Goal: Transaction & Acquisition: Book appointment/travel/reservation

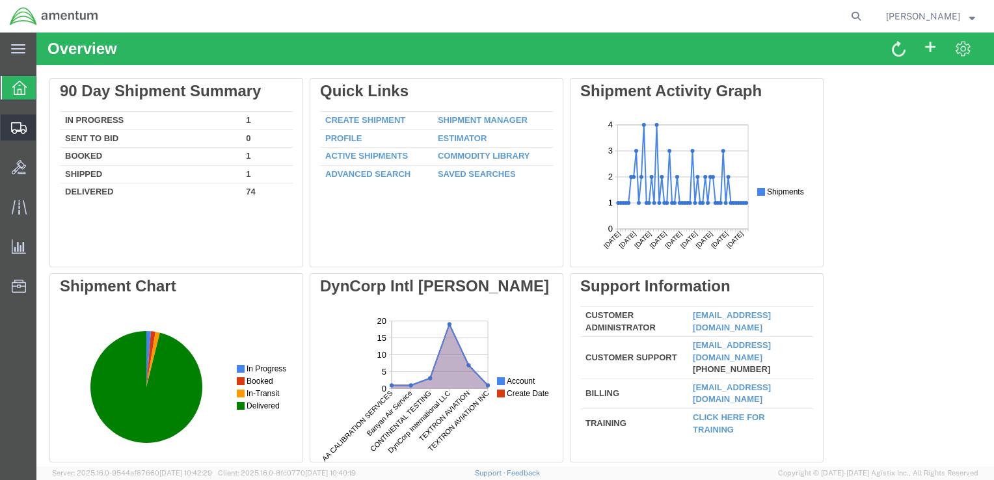
click at [0, 0] on span "Shipment Manager" at bounding box center [0, 0] width 0 height 0
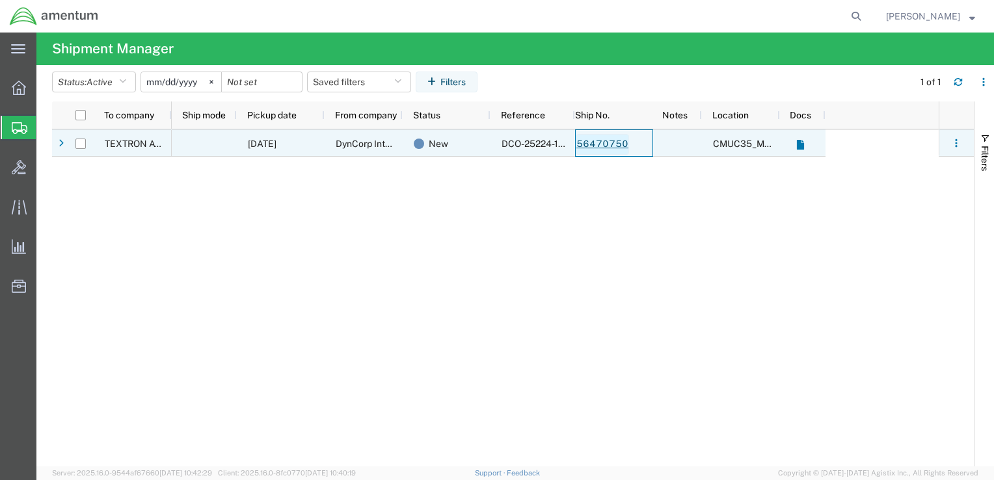
click at [578, 142] on link "56470750" at bounding box center [602, 144] width 53 height 21
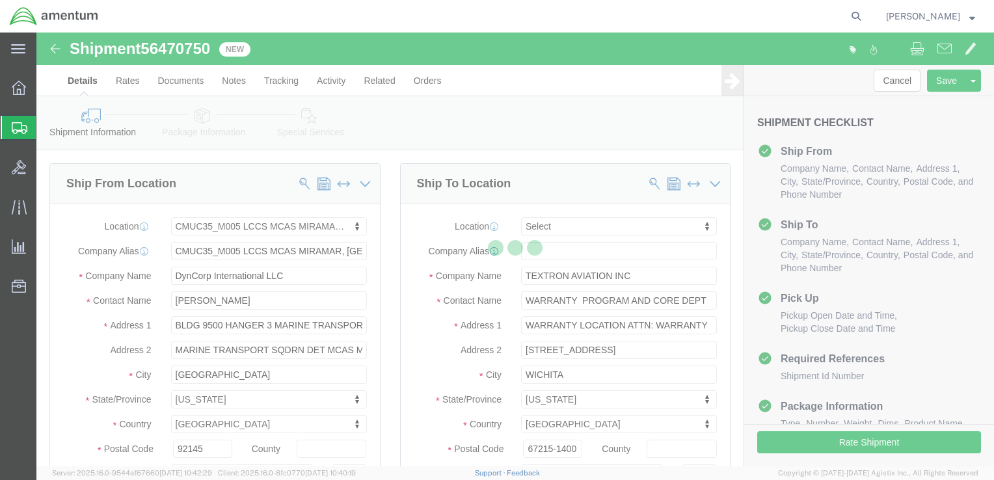
select select "42653"
select select
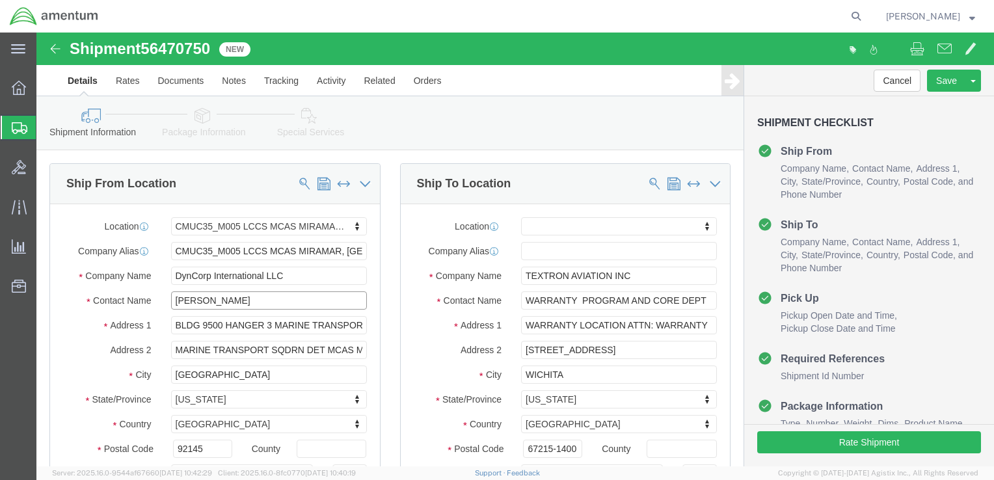
click input "[PERSON_NAME]"
type input "ben"
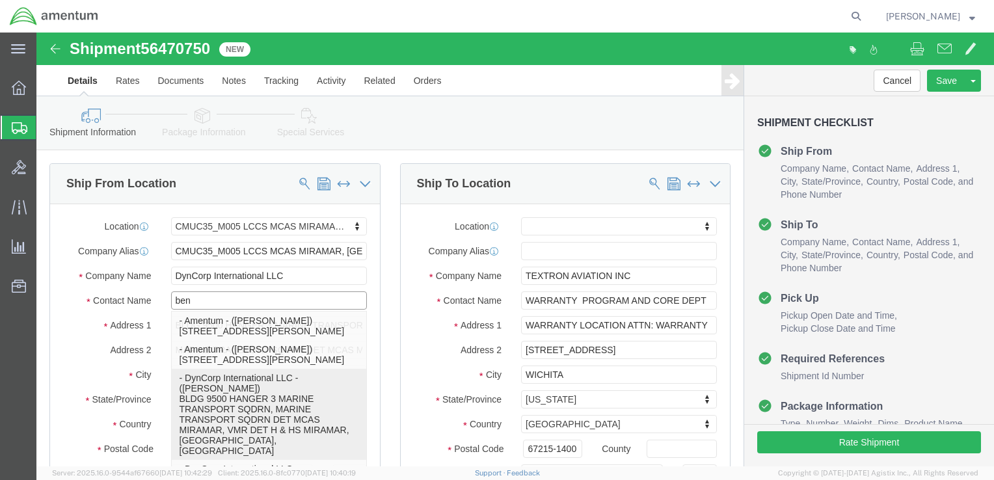
click p "- DynCorp International LLC - (Ben Nguyen) BLDG 9500 HANGER 3 MARINE TRANSPORT …"
select select
type input "Ben Nguyen"
type input "ben.nguyen@amentum.com"
checkbox input "true"
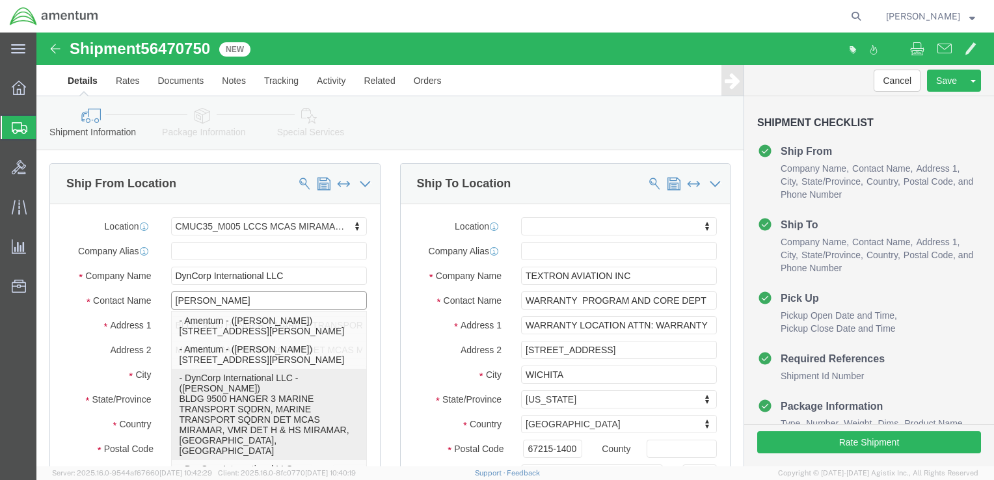
select select "CA"
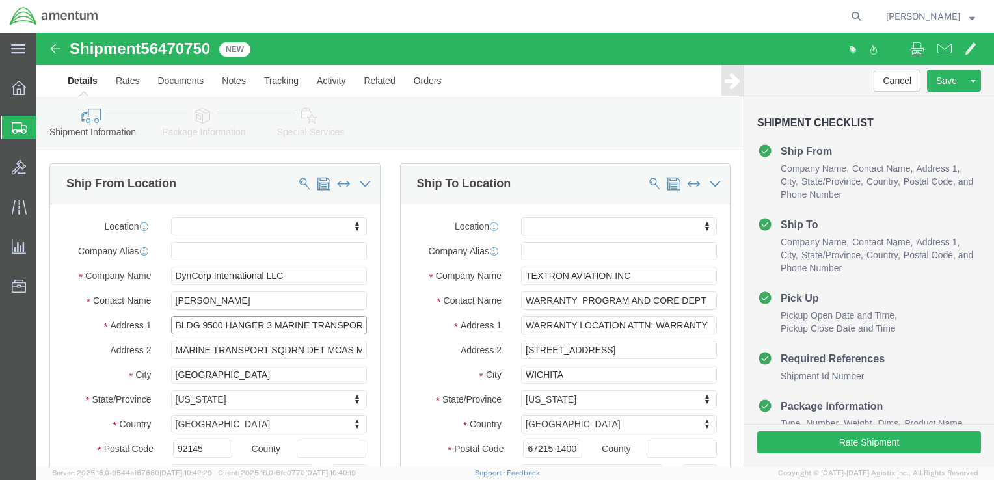
scroll to position [0, 44]
drag, startPoint x: 236, startPoint y: 291, endPoint x: 397, endPoint y: 304, distance: 161.9
click div "Ship From Location Location My Profile Location 1002-4122-6 1006-5256-0 1026-89…"
type input "BLDG 9500 HANGER 3"
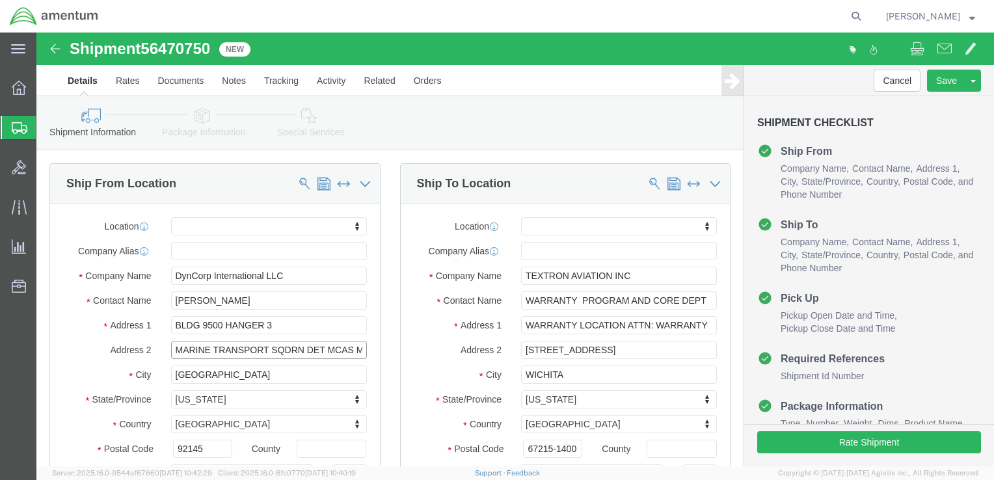
select select
drag, startPoint x: 287, startPoint y: 317, endPoint x: 23, endPoint y: 326, distance: 263.5
click div "Address 2 MARINE TRANSPORT SQDRN DET MCAS MIRAMAR, VMR DET H & HS MIRAMAR"
drag, startPoint x: 298, startPoint y: 316, endPoint x: 365, endPoint y: 325, distance: 67.5
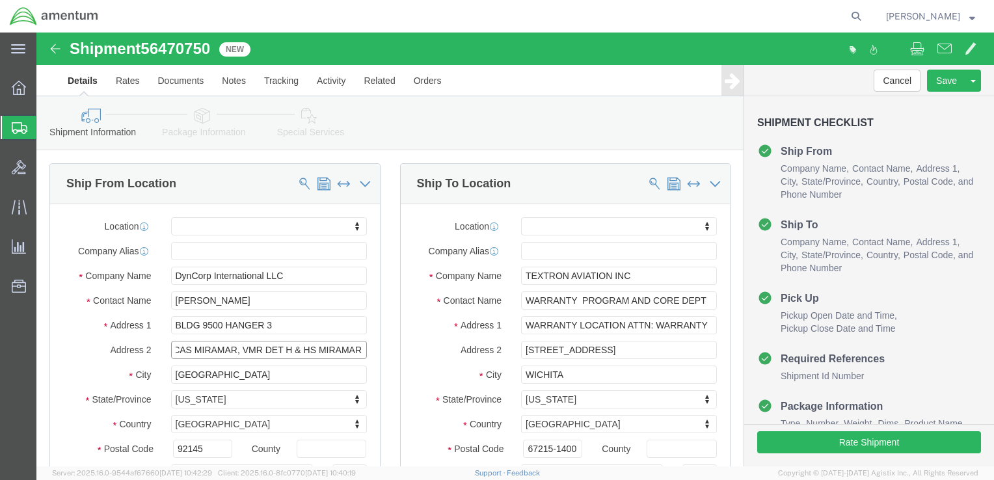
click div "Ship From Location Location My Profile Location 1002-4122-6 1006-5256-0 1026-89…"
click input "MCAS MIRAMAR, VMR DET H & HS MIRAMAR"
click input "MCAS MIRAMAR, VMR DET H &HS MIRAMAR"
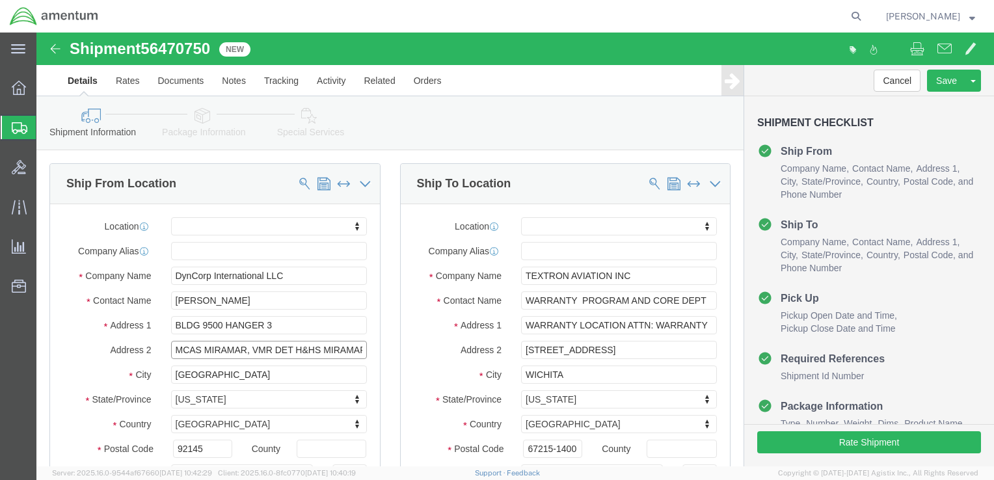
type input "MCAS MIRAMAR, VMR DET H&HS MIRAMAR"
click div "Ship From Location Location My Profile Location 1002-4122-6 1006-5256-0 1026-89…"
click input "WARRANTY PROGRAM AND CORE DEPT"
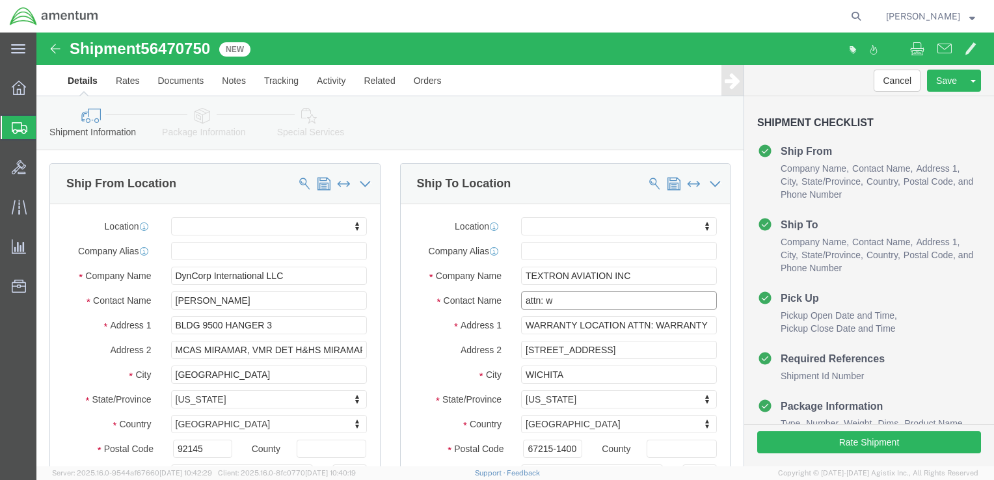
type input "attn: wa"
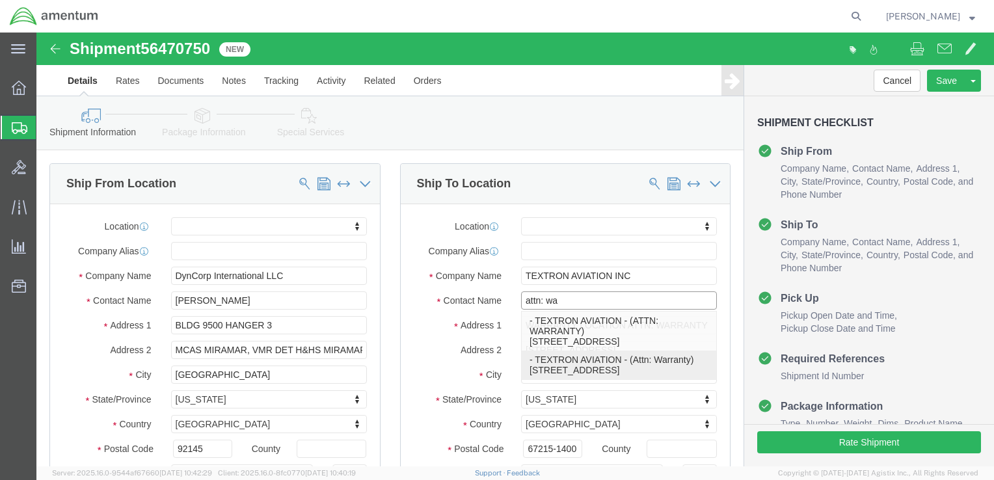
click p "- TEXTRON AVIATION - (Attn: Warranty) 7123 Southwest Blvd, Dock R5, WICHITA, KS…"
select select
type input "TEXTRON AVIATION"
type input "Attn: Warranty"
type input "7123 Southwest Blvd"
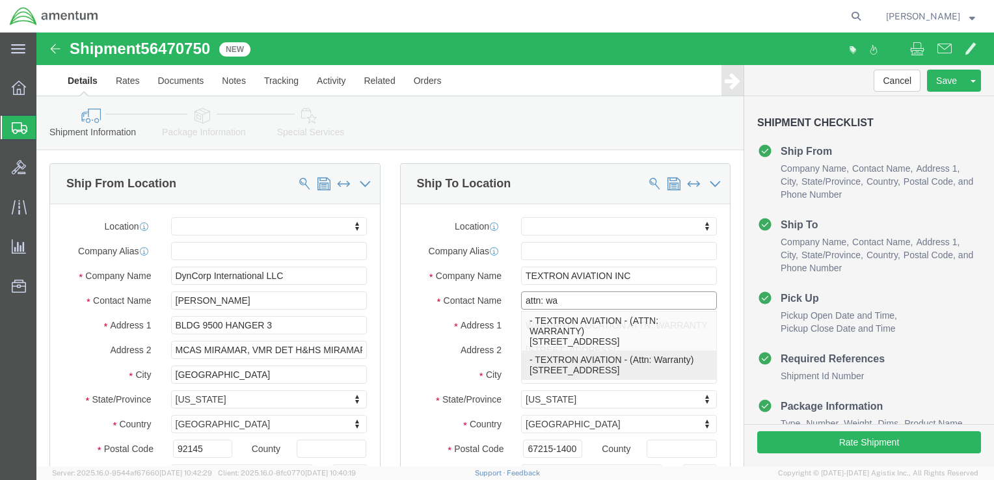
type input "Dock R5"
type input "67215"
type input "3165176073"
select select "KS"
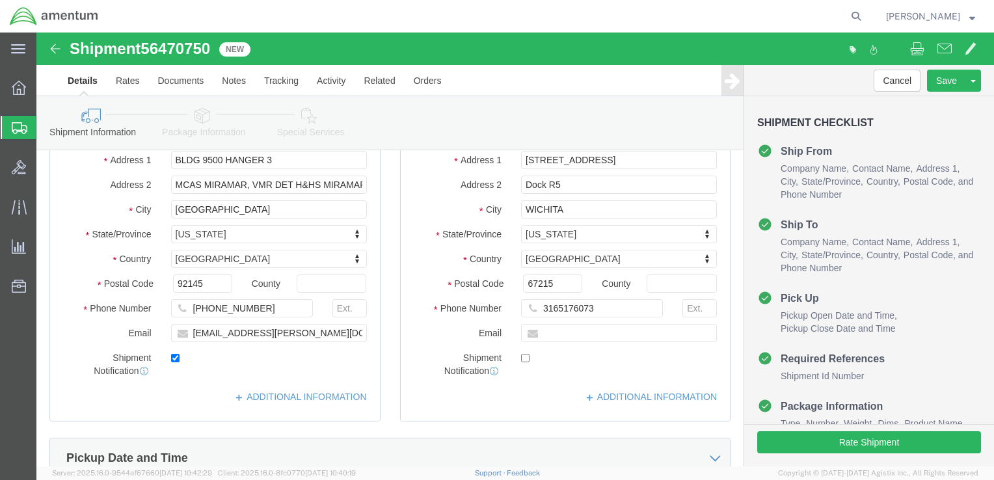
scroll to position [544, 0]
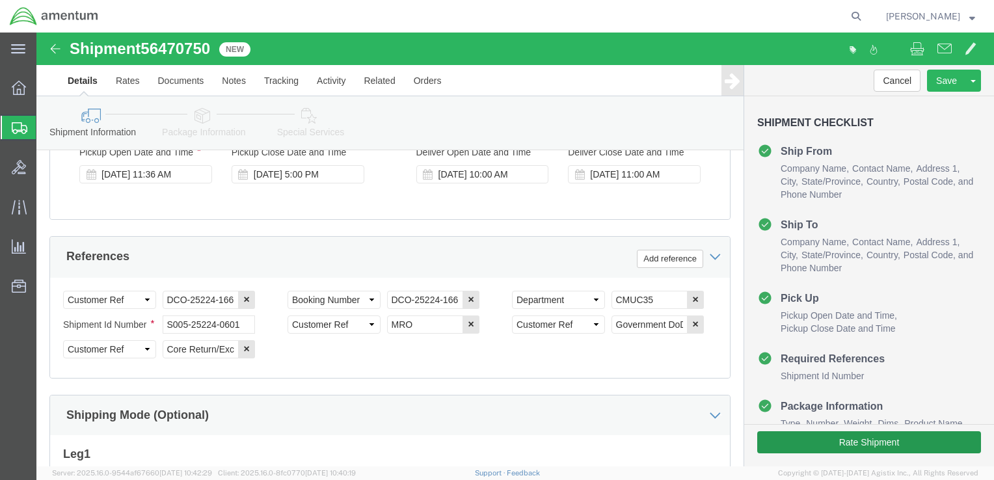
type input "Attn: Warranty"
click button "Rate Shipment"
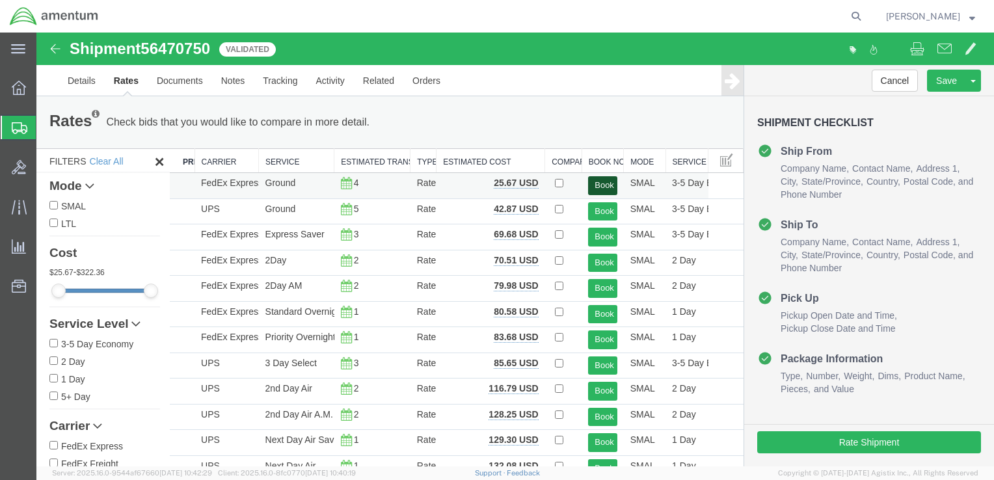
click at [594, 187] on button "Book" at bounding box center [602, 185] width 29 height 19
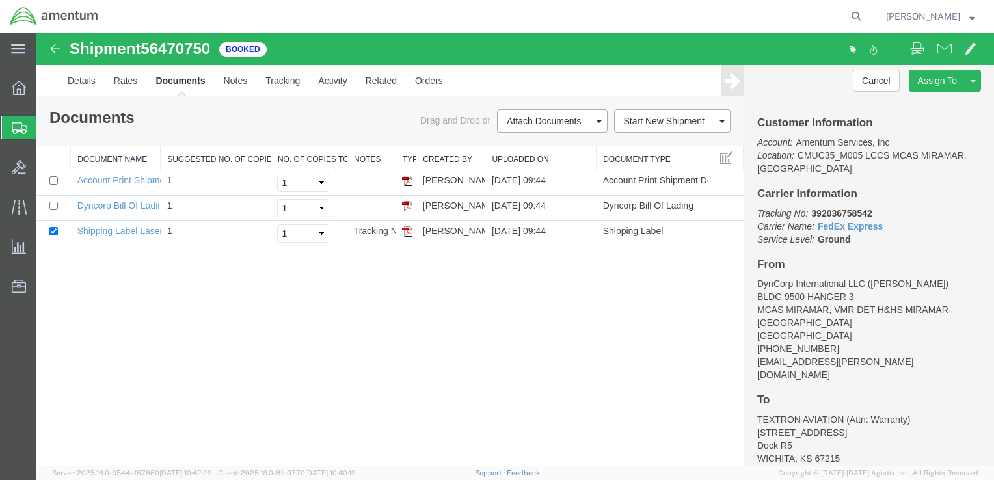
click at [425, 284] on div "Shipment 56470750 3 of 3 Booked Details Rates Documents Notes Tracking Activity…" at bounding box center [514, 250] width 957 height 434
click at [130, 232] on link "Shipping Label Laser" at bounding box center [120, 231] width 86 height 10
drag, startPoint x: 161, startPoint y: 43, endPoint x: 101, endPoint y: 201, distance: 169.0
click at [101, 201] on link "Dyncorp Bill Of Lading" at bounding box center [122, 205] width 90 height 10
drag, startPoint x: 312, startPoint y: 308, endPoint x: 104, endPoint y: 172, distance: 248.0
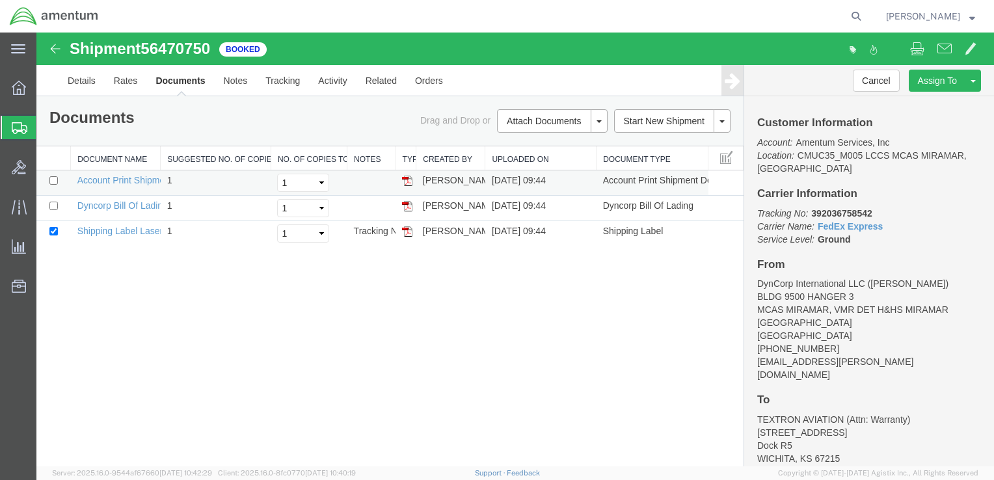
click at [311, 308] on div "Shipment 56470750 3 of 3 Booked Details Rates Documents Notes Tracking Activity…" at bounding box center [514, 250] width 957 height 434
click at [30, 126] on div at bounding box center [19, 127] width 36 height 23
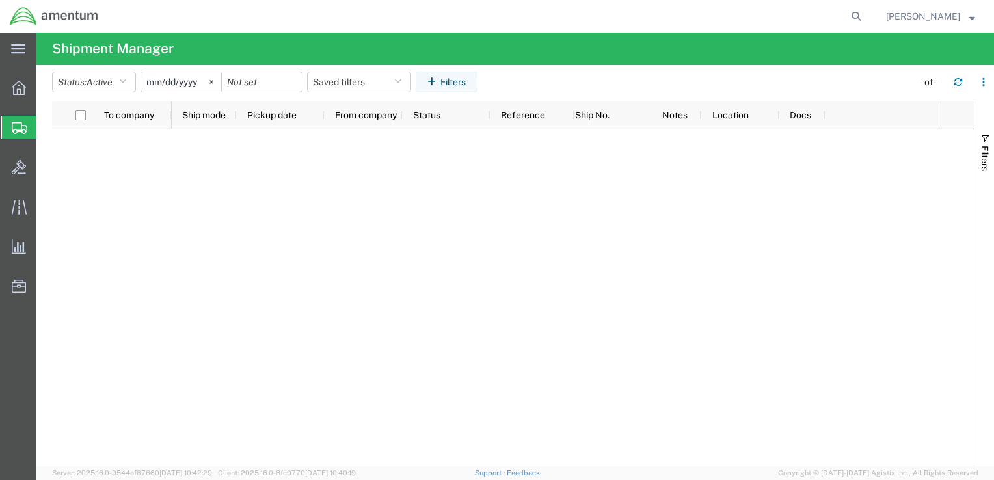
click at [0, 0] on span "Shipment Manager" at bounding box center [0, 0] width 0 height 0
click at [330, 153] on div at bounding box center [555, 297] width 767 height 337
click at [710, 265] on div at bounding box center [555, 297] width 767 height 337
click at [0, 0] on link "Shipment Manager" at bounding box center [0, 0] width 0 height 0
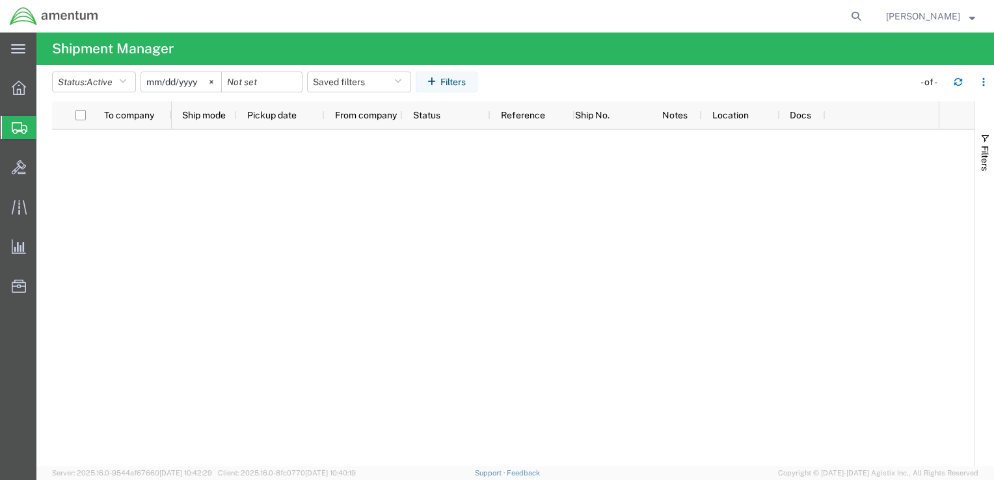
click at [0, 0] on span "Shipment Manager" at bounding box center [0, 0] width 0 height 0
click at [49, 17] on img at bounding box center [54, 17] width 90 height 20
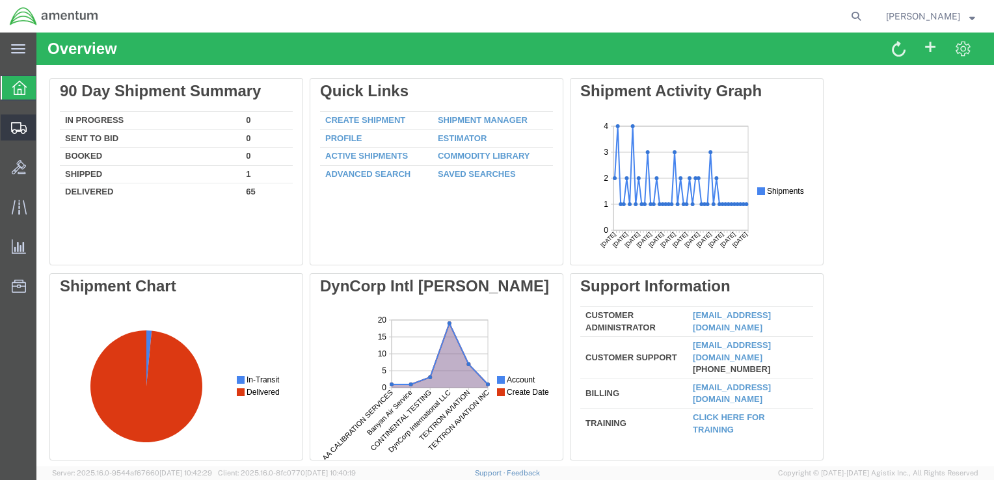
click at [0, 0] on span "Shipment Manager" at bounding box center [0, 0] width 0 height 0
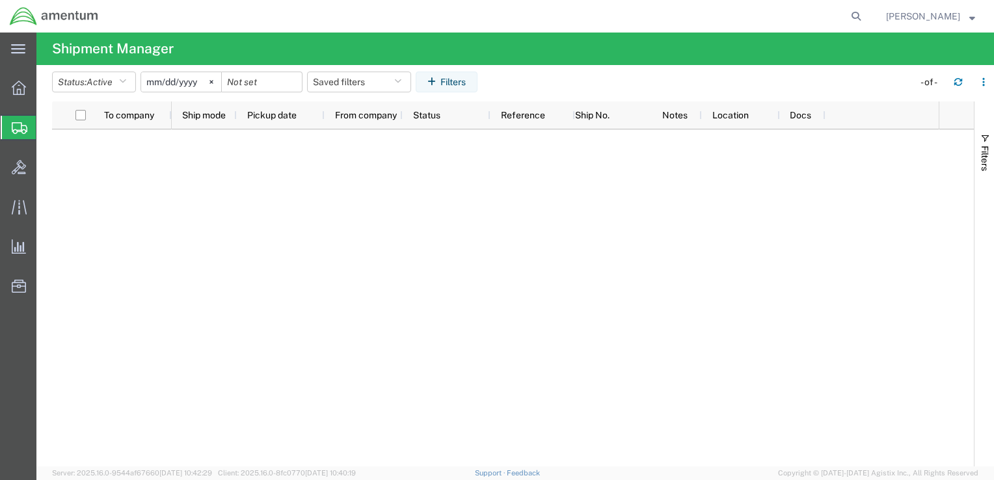
click at [0, 0] on span "Shipment Manager" at bounding box center [0, 0] width 0 height 0
click at [126, 81] on icon "button" at bounding box center [122, 81] width 7 height 9
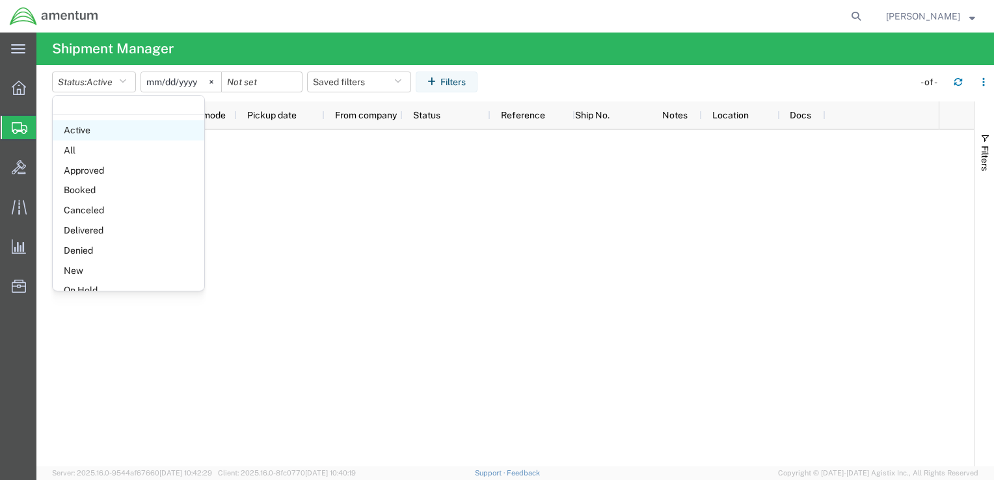
click at [113, 128] on span "Active" at bounding box center [129, 130] width 152 height 20
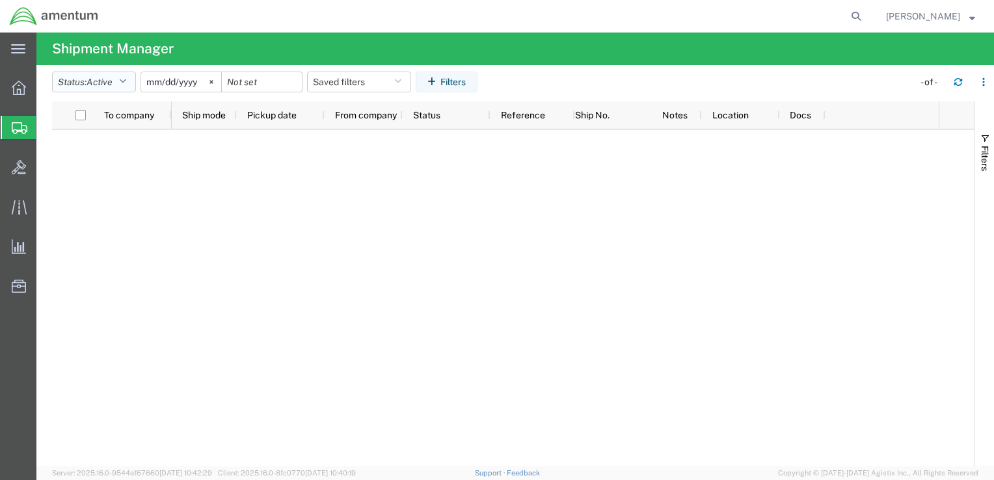
click at [122, 84] on button "Status: Active" at bounding box center [94, 82] width 84 height 21
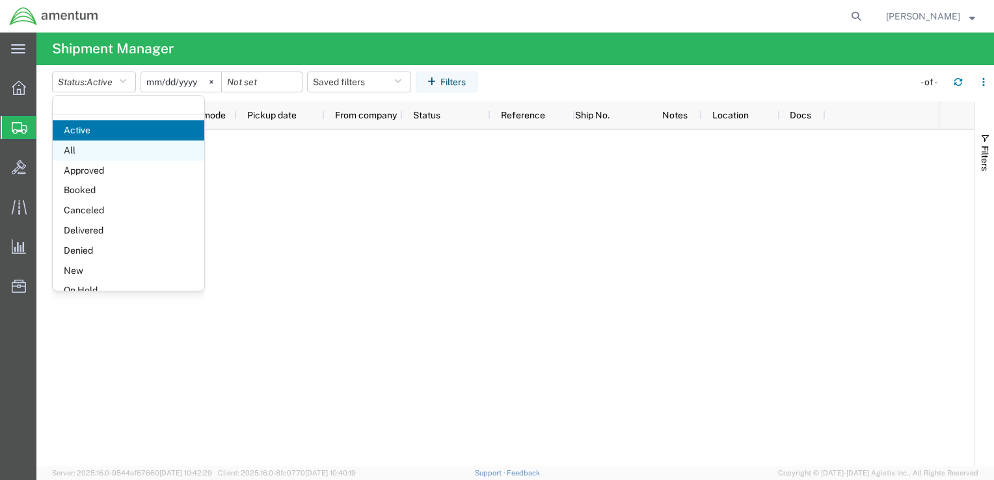
click at [114, 142] on span "All" at bounding box center [129, 150] width 152 height 20
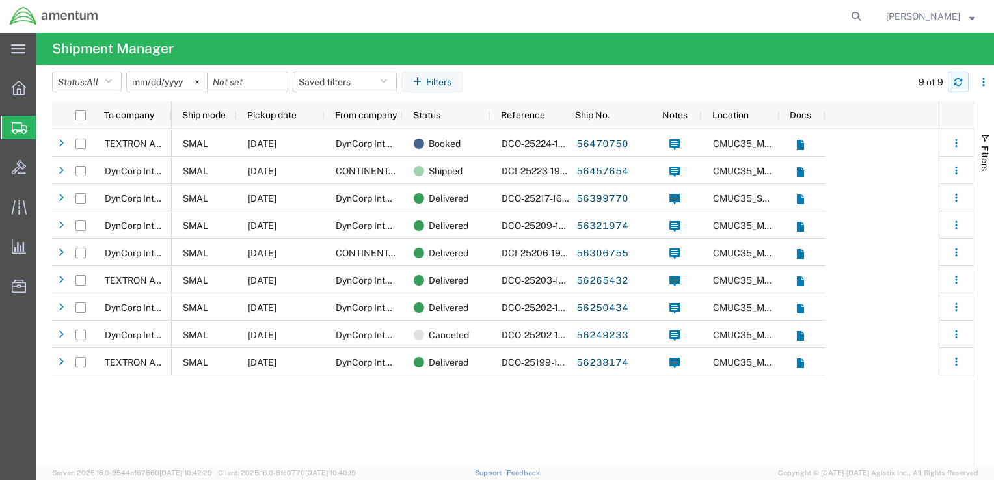
click at [962, 79] on button "button" at bounding box center [958, 82] width 21 height 21
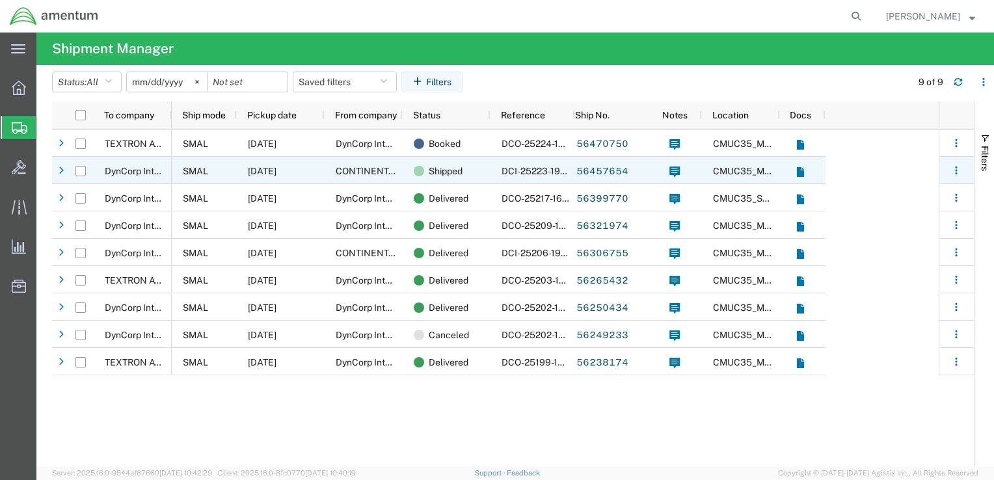
click at [237, 174] on div "08/11/2025" at bounding box center [281, 170] width 88 height 27
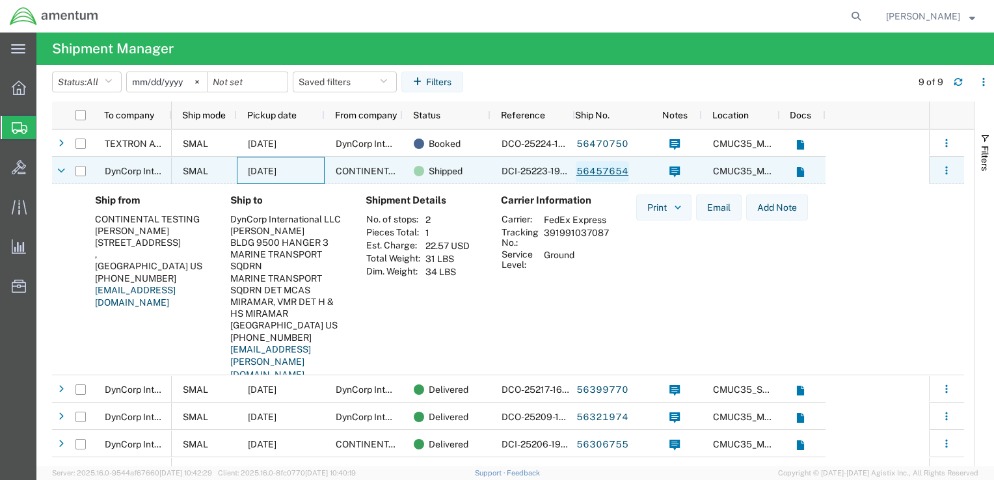
click at [608, 172] on link "56457654" at bounding box center [602, 171] width 53 height 21
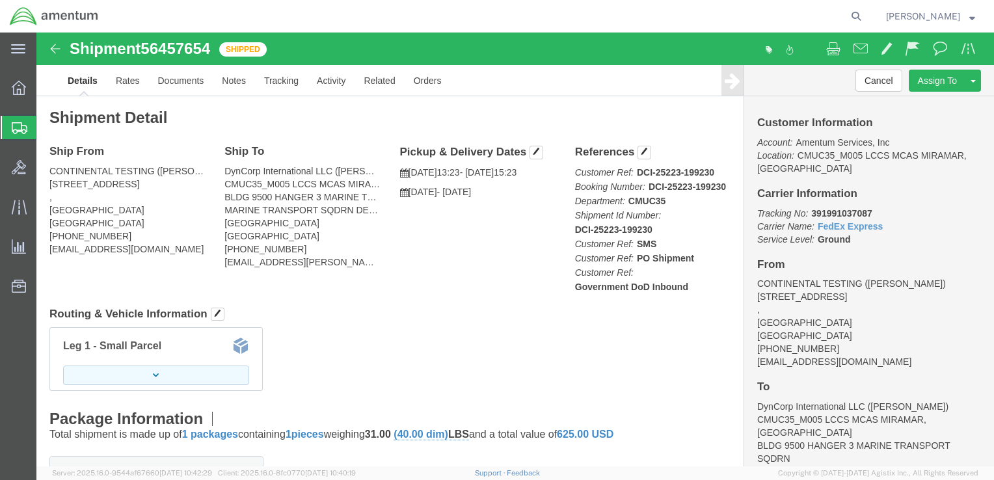
click button "button"
click at [0, 0] on span "Shipment Manager" at bounding box center [0, 0] width 0 height 0
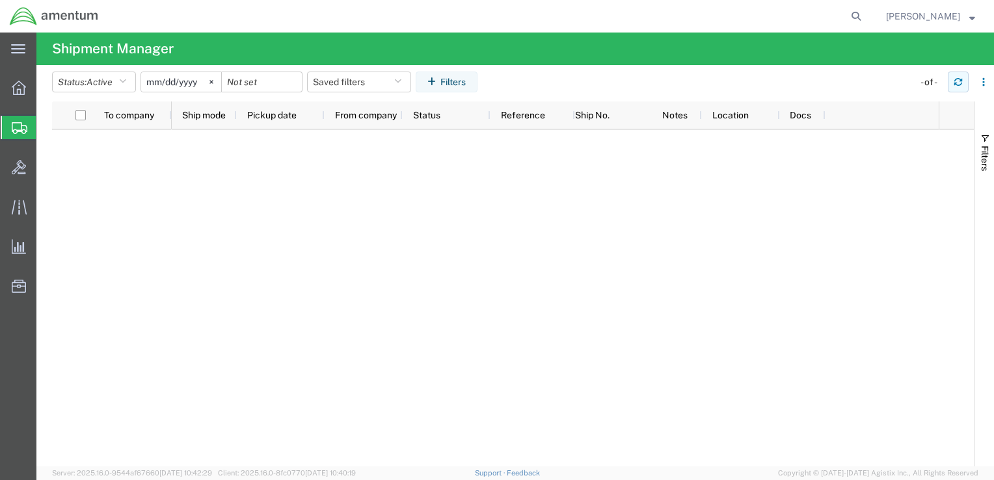
click at [958, 85] on icon "button" at bounding box center [958, 84] width 8 height 3
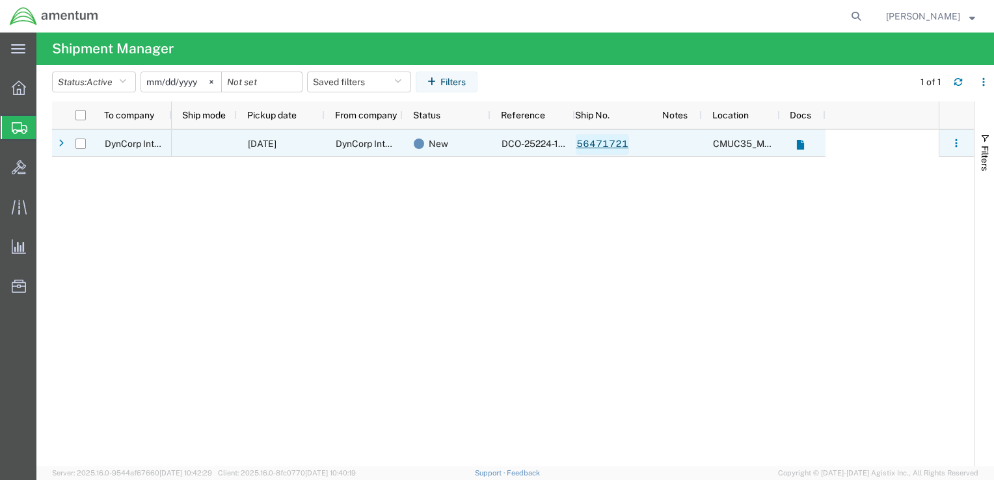
click at [596, 146] on link "56471721" at bounding box center [602, 144] width 53 height 21
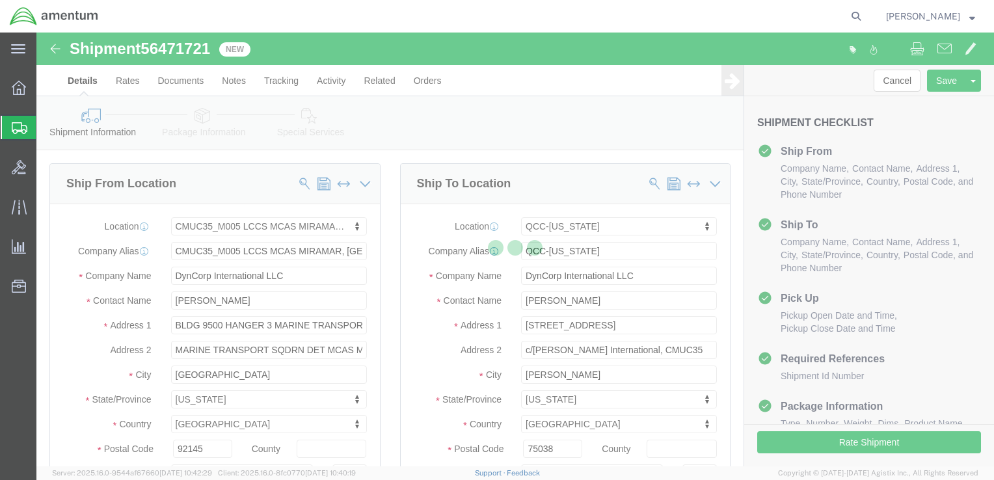
select select "42653"
select select "42668"
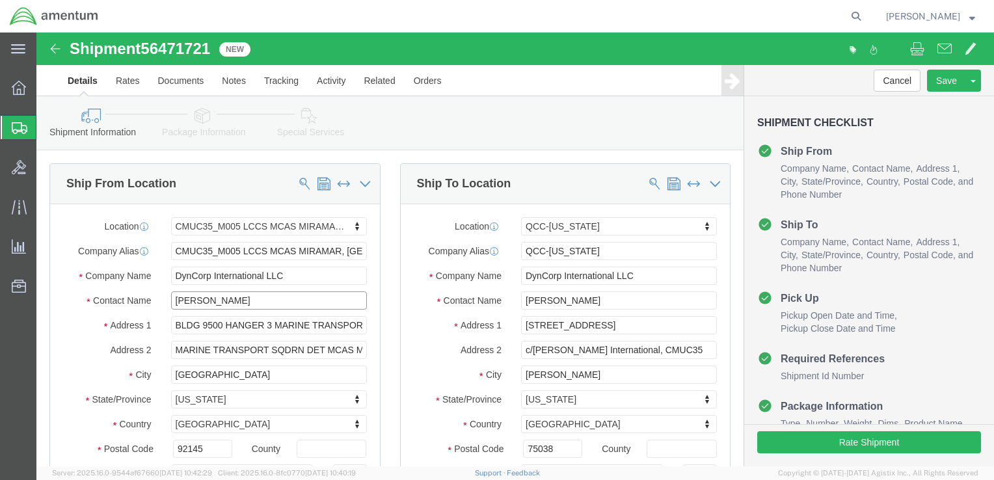
click input "[PERSON_NAME]"
type input "ben"
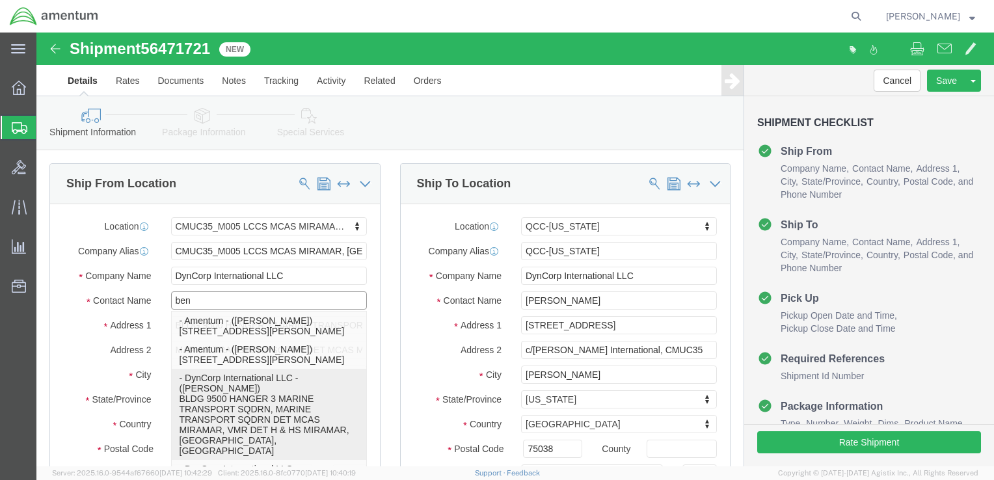
click p "- DynCorp International LLC - ([PERSON_NAME]) BLDG 9500 HANGER 3 MARINE TRANSPO…"
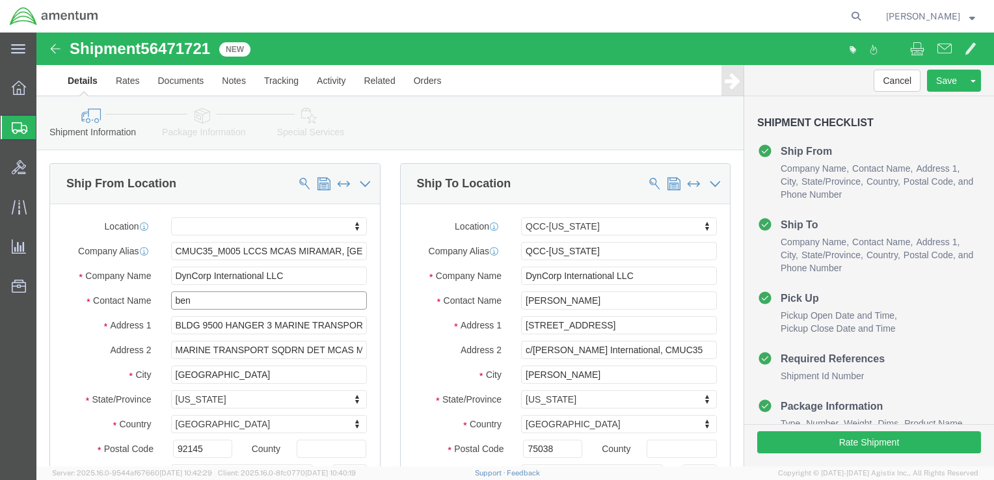
select select
select select "CA"
type input "[EMAIL_ADDRESS][PERSON_NAME][DOMAIN_NAME]"
checkbox input "true"
type input "[PERSON_NAME]"
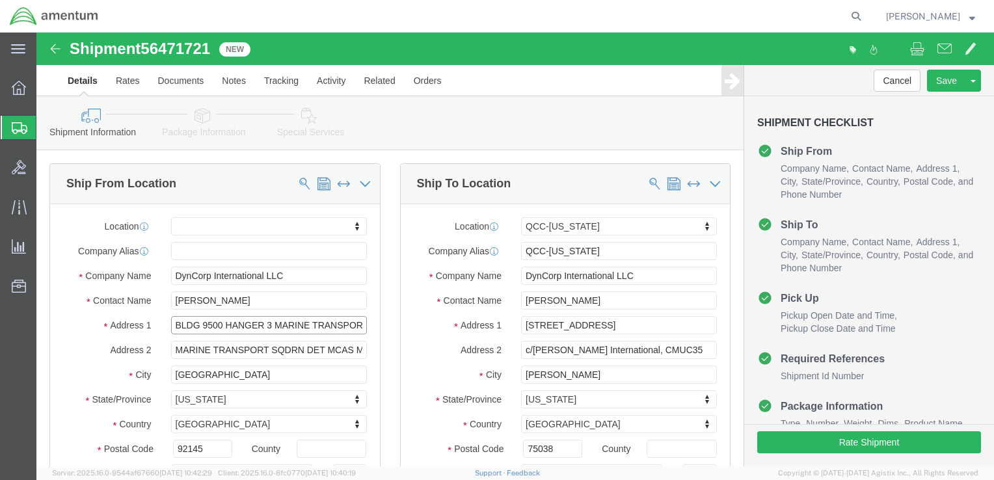
scroll to position [0, 44]
drag, startPoint x: 235, startPoint y: 293, endPoint x: 345, endPoint y: 294, distance: 109.9
click div "Ship From Location Location My Profile Location [PHONE_NUMBER] [PHONE_NUMBER] […"
type input "BLDG 9500 HANGER 3"
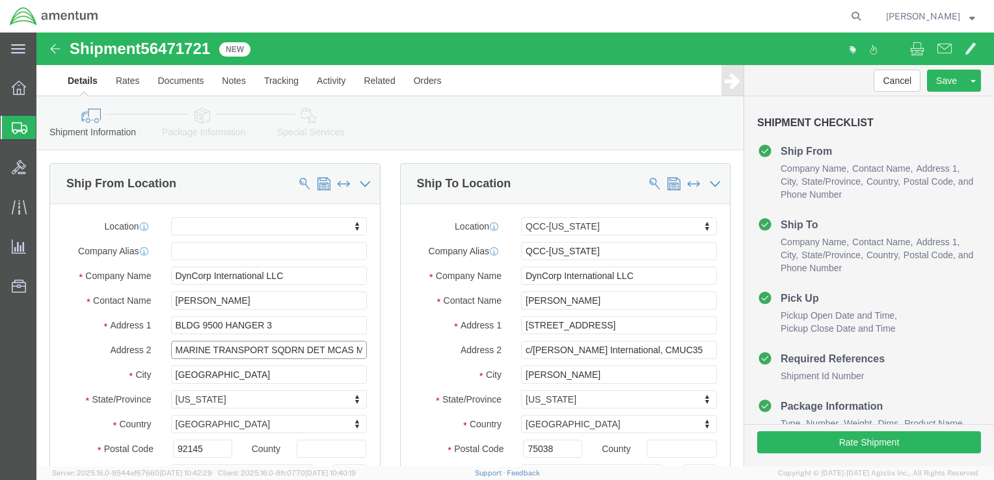
select select
drag, startPoint x: 289, startPoint y: 319, endPoint x: 92, endPoint y: 312, distance: 197.8
click div "Address 2 MARINE TRANSPORT SQDRN DET MCAS MIRAMAR, VMR DET H & HS MIRAMAR"
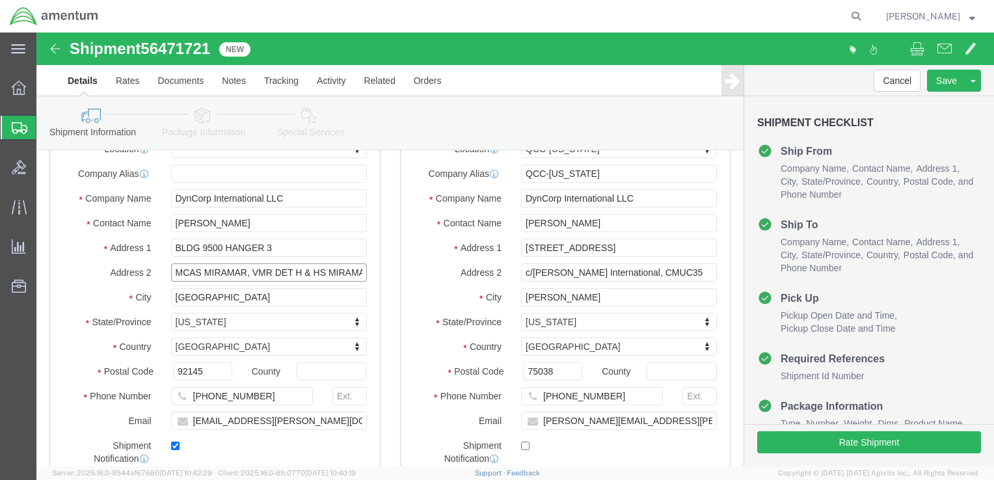
click input "MCAS MIRAMAR, VMR DET H & HS MIRAMAR"
click input "MCAS MIRAMAR, VMR DET H& HS MIRAMAR"
type input "MCAS MIRAMAR, VMR DET H&HS MIRAMAR"
click input "checkbox"
checkbox input "true"
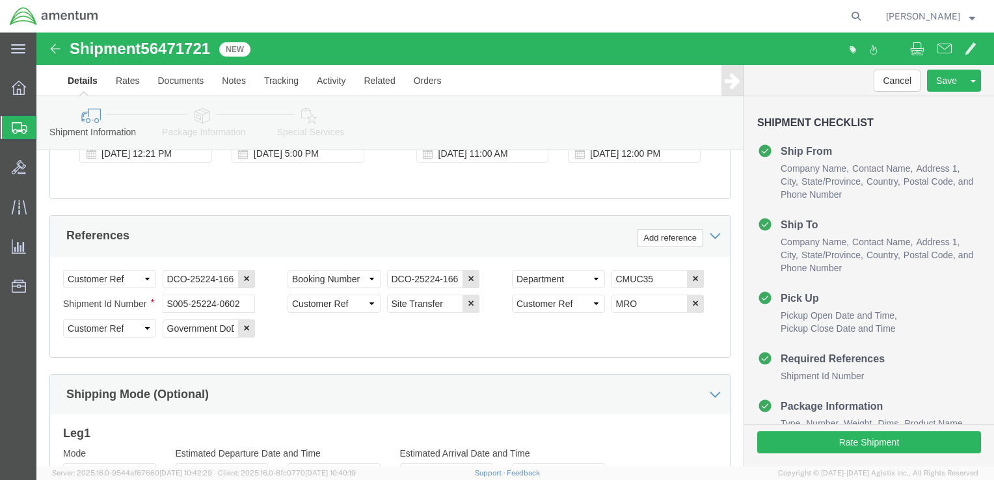
scroll to position [743, 0]
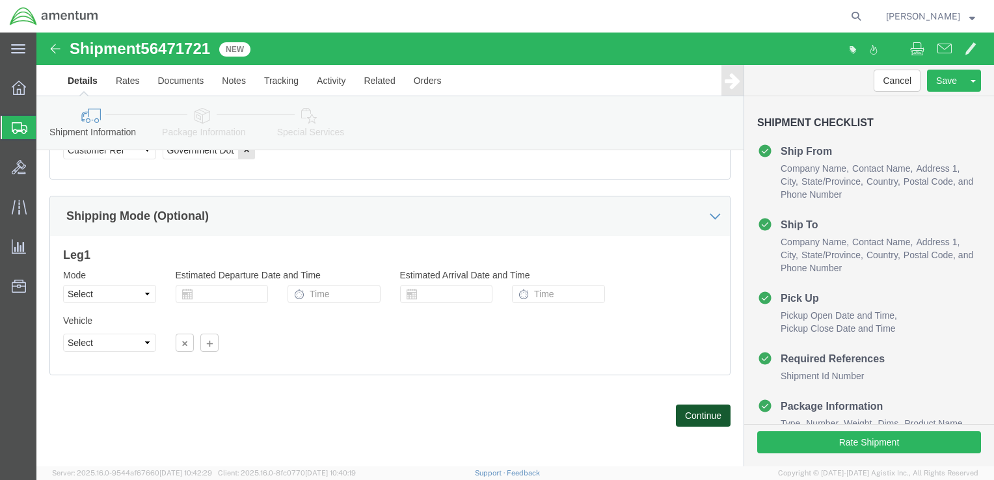
click button "Continue"
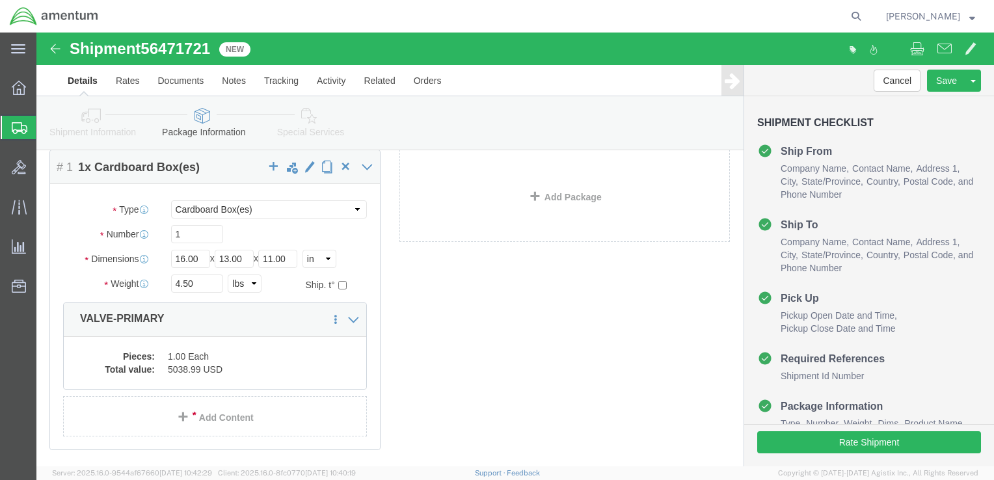
scroll to position [147, 0]
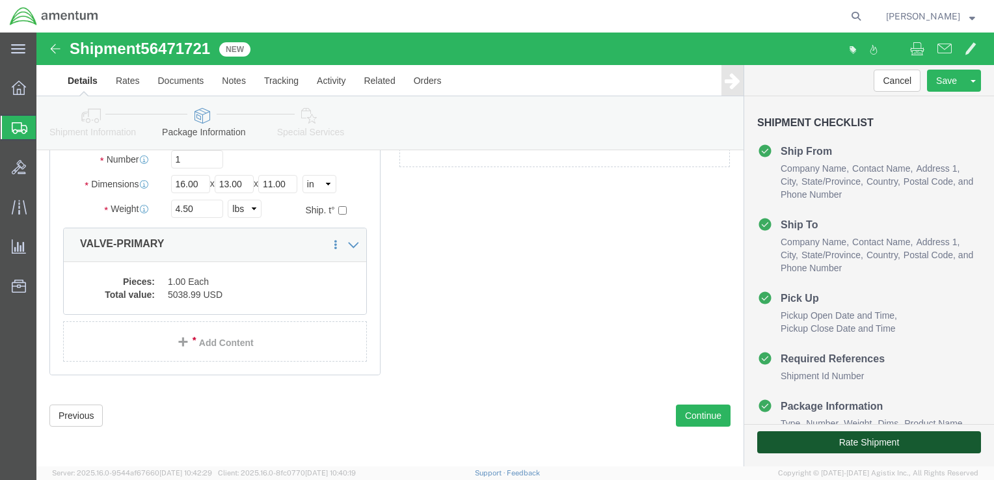
click button "Rate Shipment"
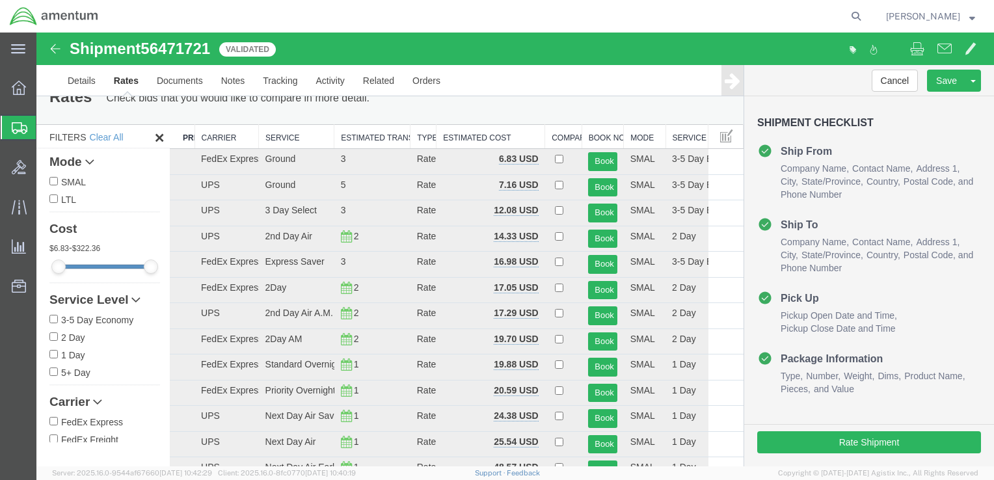
scroll to position [0, 0]
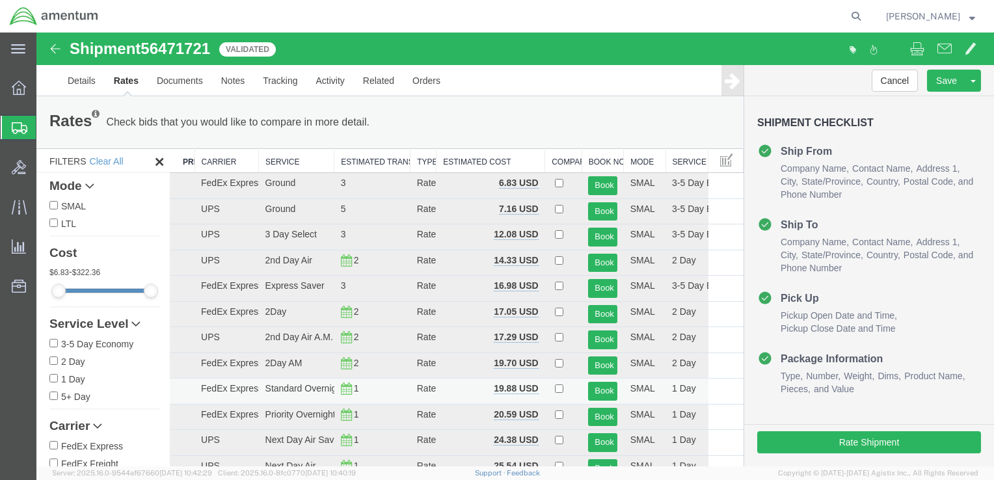
click at [295, 388] on td "Standard Overnight" at bounding box center [296, 391] width 75 height 26
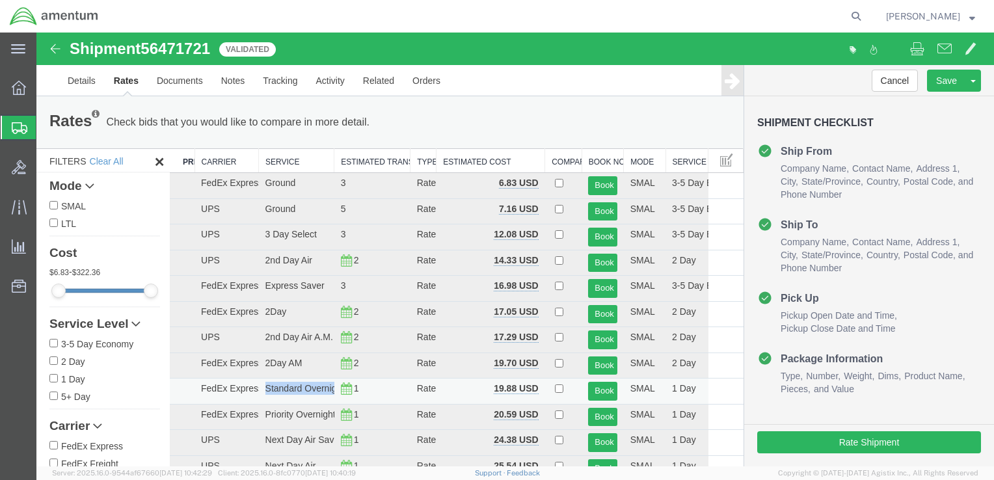
click at [295, 388] on td "Standard Overnight" at bounding box center [296, 391] width 75 height 26
click at [276, 388] on td "Standard Overnight" at bounding box center [296, 391] width 75 height 26
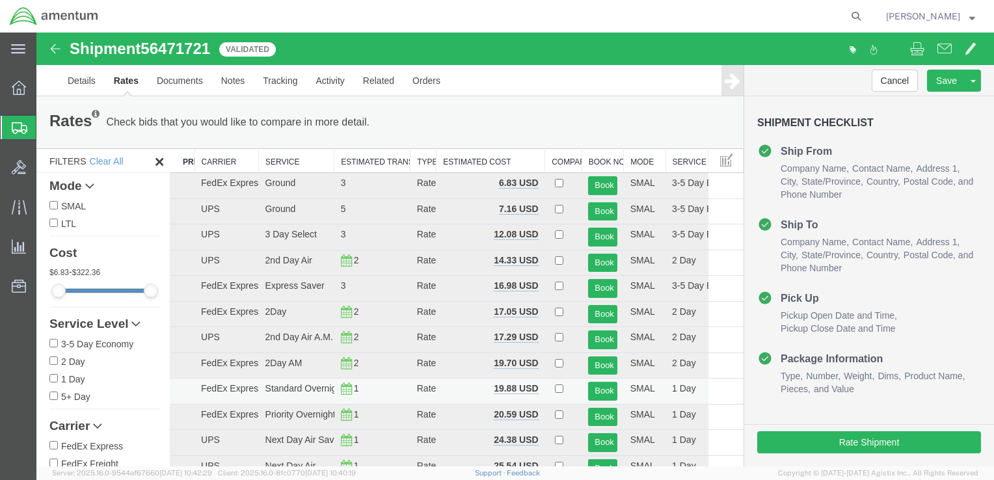
click at [271, 388] on td "Standard Overnight" at bounding box center [296, 391] width 75 height 26
click at [271, 389] on td "Standard Overnight" at bounding box center [296, 391] width 75 height 26
click at [276, 386] on td "Standard Overnight" at bounding box center [296, 391] width 75 height 26
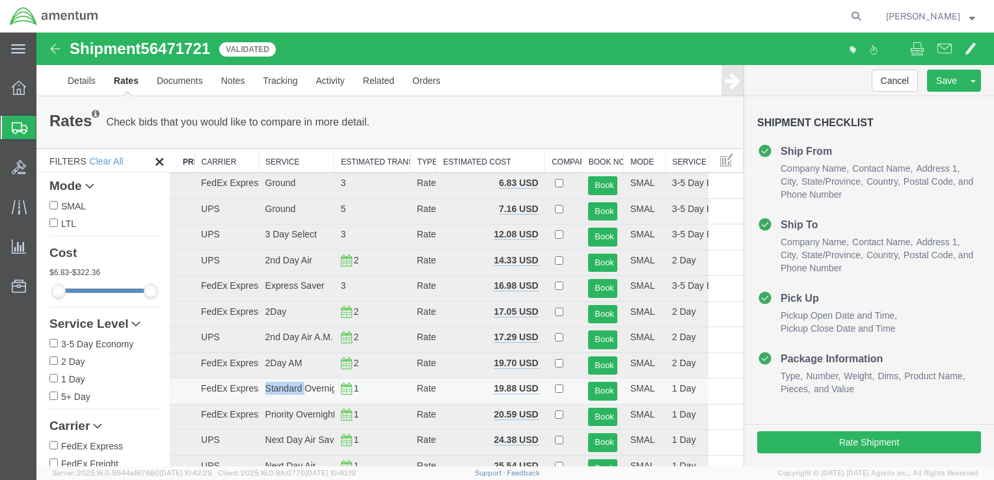
click at [276, 386] on td "Standard Overnight" at bounding box center [296, 391] width 75 height 26
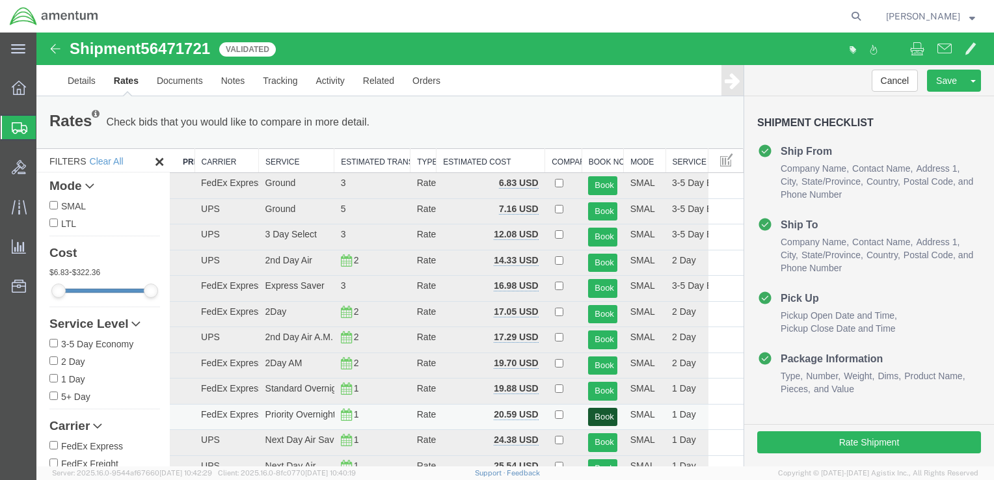
click at [588, 414] on button "Book" at bounding box center [602, 417] width 29 height 19
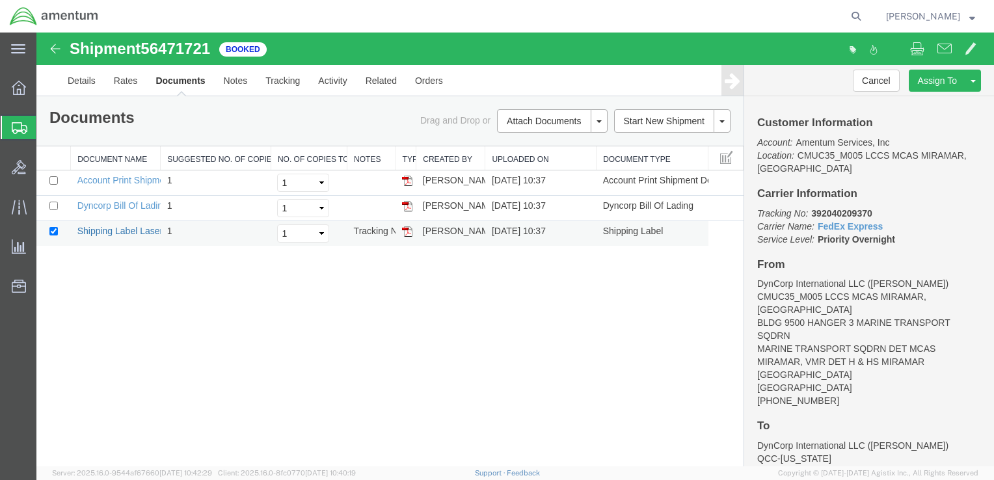
click at [101, 226] on link "Shipping Label Laser" at bounding box center [120, 231] width 86 height 10
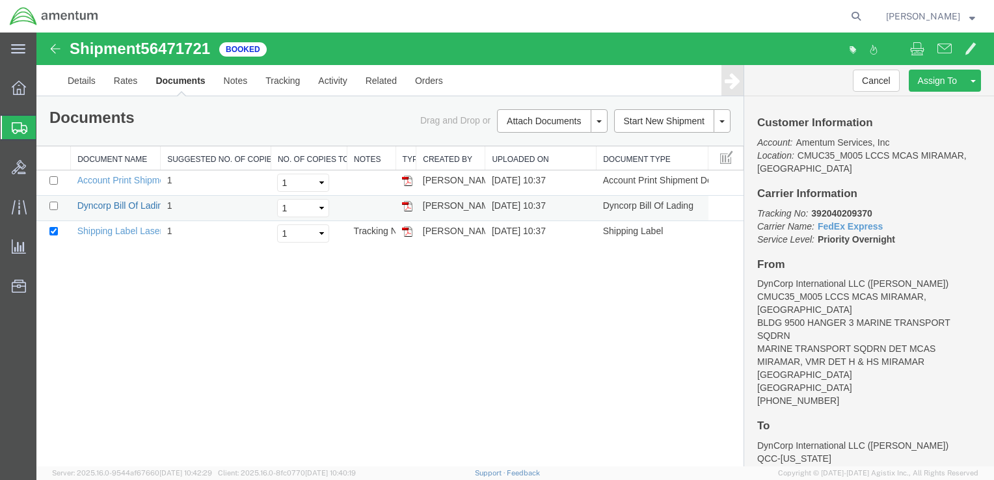
click at [133, 204] on link "Dyncorp Bill Of Lading" at bounding box center [122, 205] width 90 height 10
click at [120, 200] on link "Dyncorp Bill Of Lading" at bounding box center [122, 205] width 90 height 10
click at [284, 298] on div "Shipment 56471721 3 of 3 Booked Details Rates Documents Notes Tracking Activity…" at bounding box center [514, 250] width 957 height 434
click at [127, 185] on td "Account Print Shipment Details" at bounding box center [116, 182] width 90 height 25
click at [129, 178] on link "Account Print Shipment Details" at bounding box center [140, 180] width 126 height 10
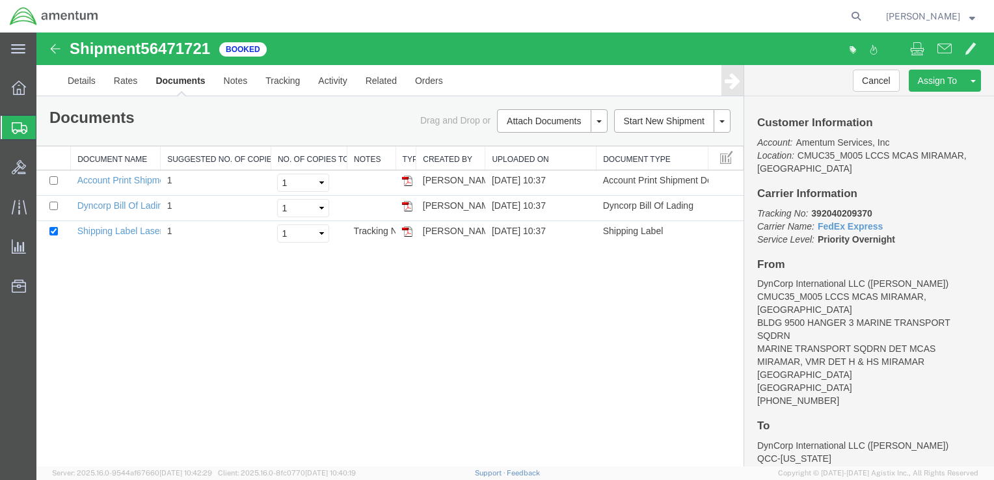
click at [395, 337] on div "Shipment 56471721 3 of 3 Booked Details Rates Documents Notes Tracking Activity…" at bounding box center [514, 250] width 957 height 434
click at [536, 329] on div "Shipment 56471721 3 of 3 Booked Details Rates Documents Notes Tracking Activity…" at bounding box center [514, 250] width 957 height 434
